Goal: Check status: Check status

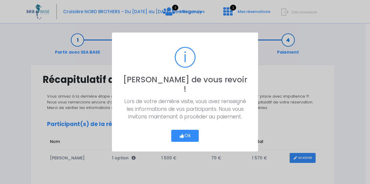
click at [186, 130] on button "Ok" at bounding box center [184, 136] width 27 height 12
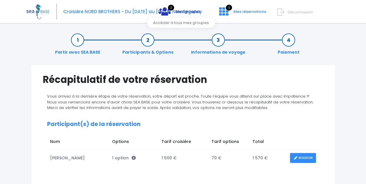
click at [183, 10] on span "Mes groupes" at bounding box center [187, 12] width 25 height 6
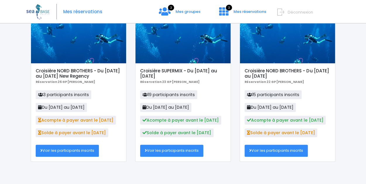
scroll to position [53, 0]
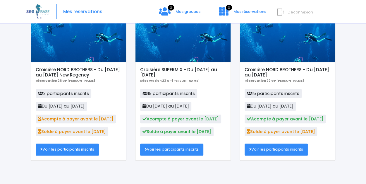
click at [63, 147] on link "Voir les participants inscrits" at bounding box center [67, 149] width 63 height 12
